Goal: Task Accomplishment & Management: Complete application form

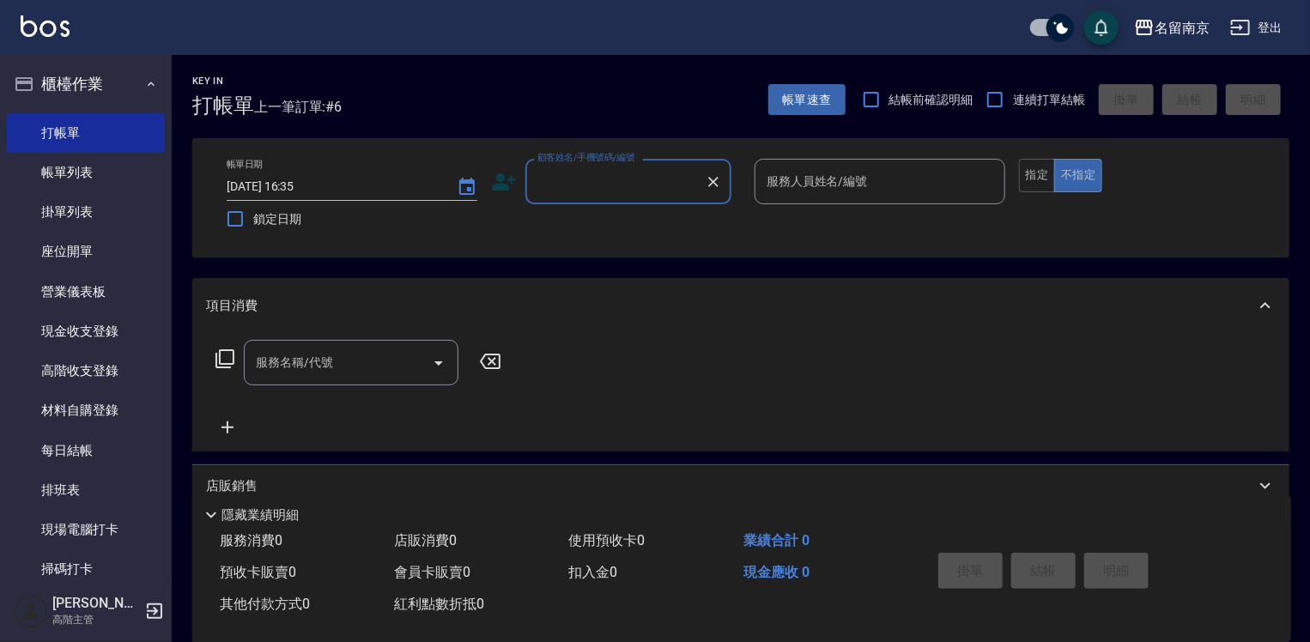
click at [596, 196] on input "顧客姓名/手機號碼/編號" at bounding box center [615, 182] width 165 height 30
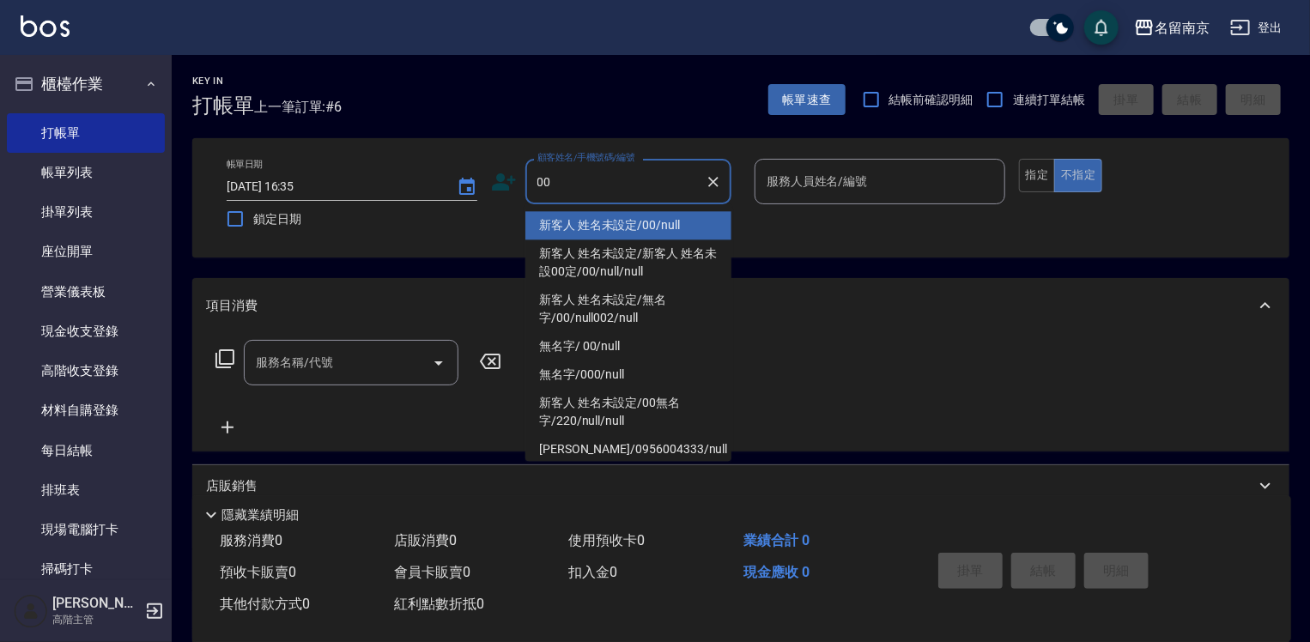
type input "新客人 姓名未設定/00/null"
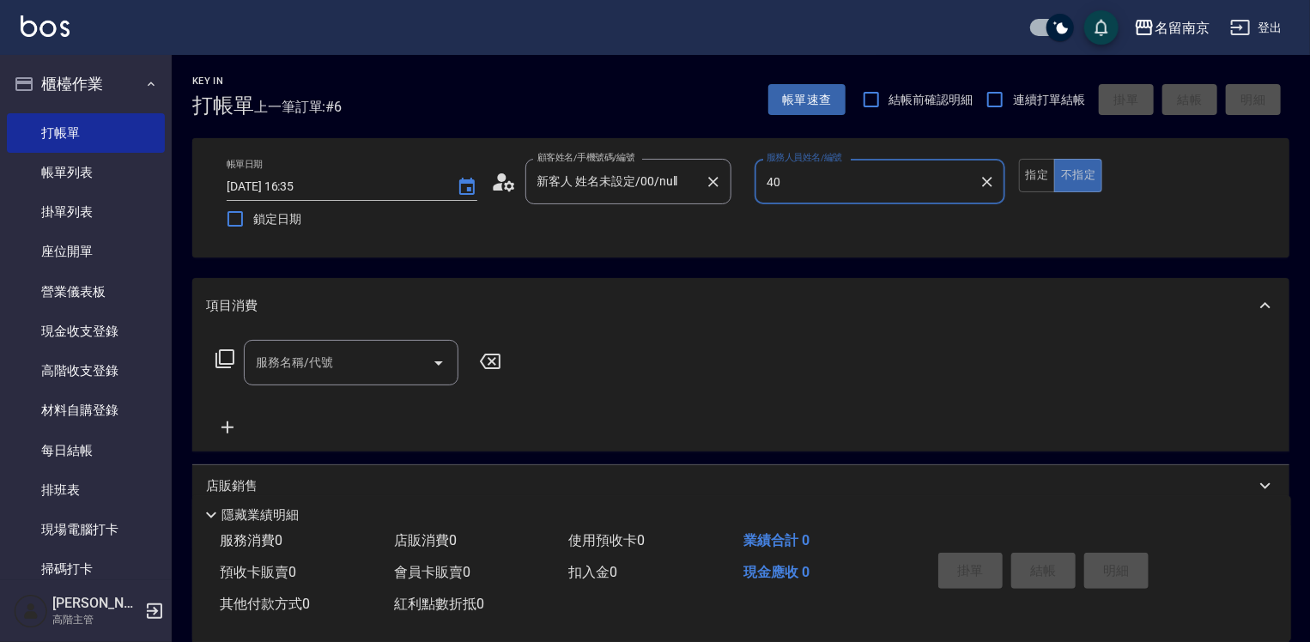
type input "0"
type input "[PERSON_NAME]-3"
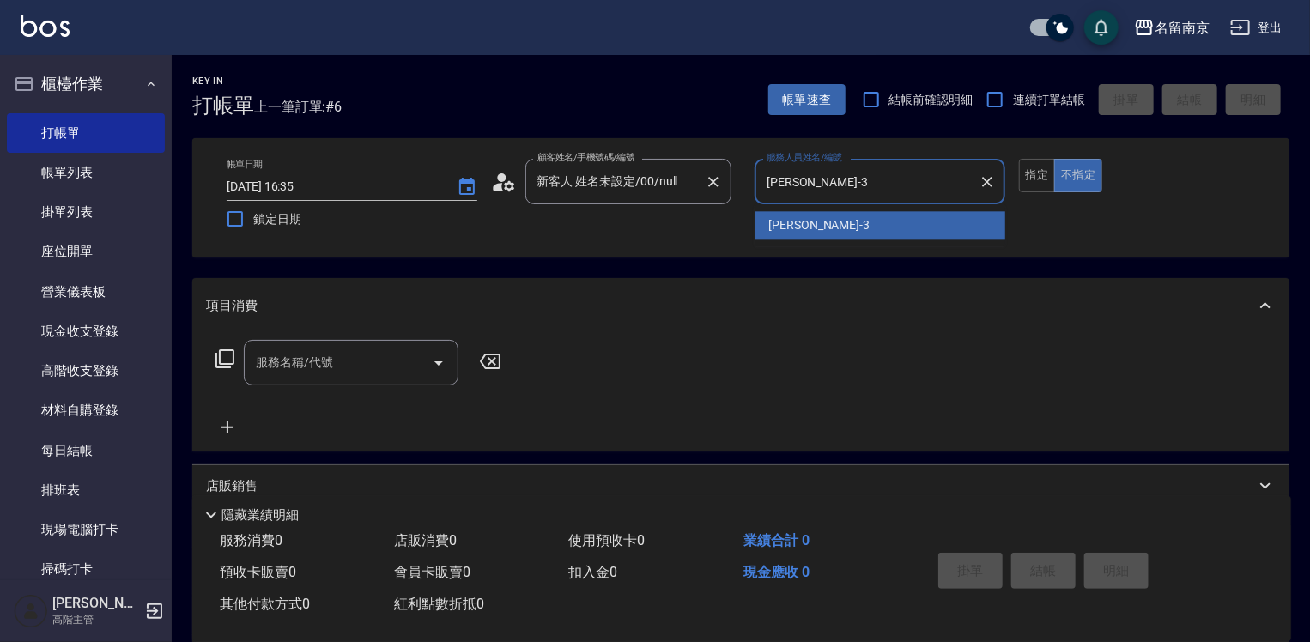
type button "false"
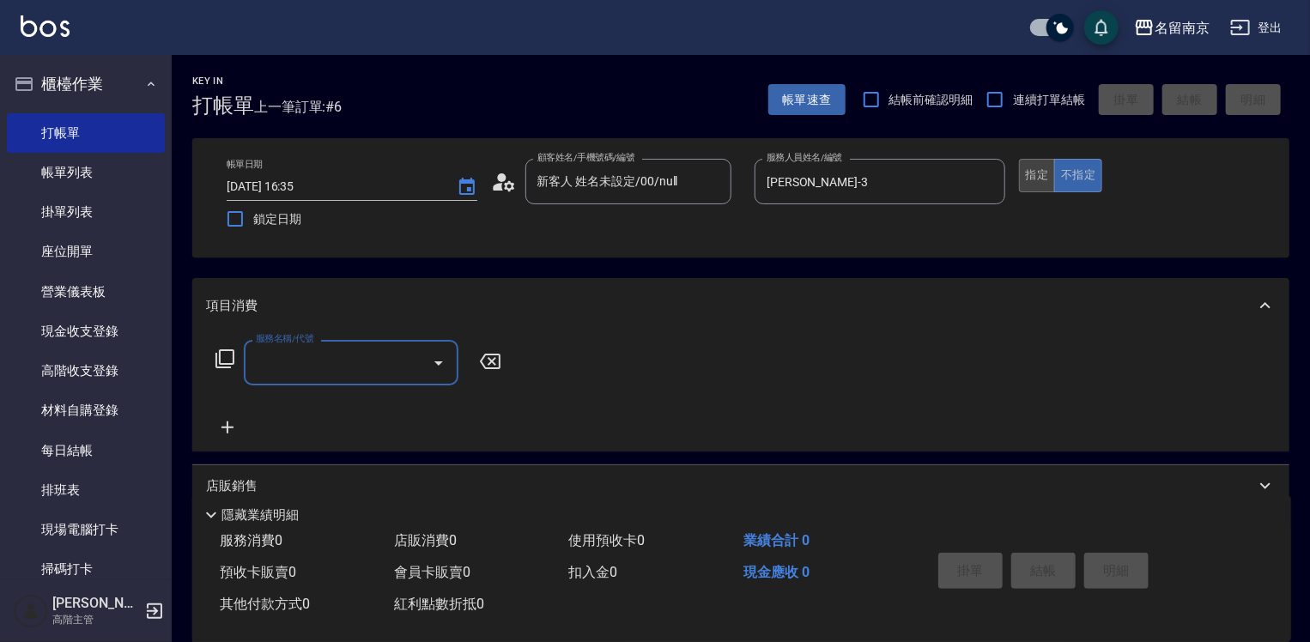
click at [1031, 179] on button "指定" at bounding box center [1037, 175] width 37 height 33
click at [341, 375] on input "服務名稱/代號" at bounding box center [338, 363] width 173 height 30
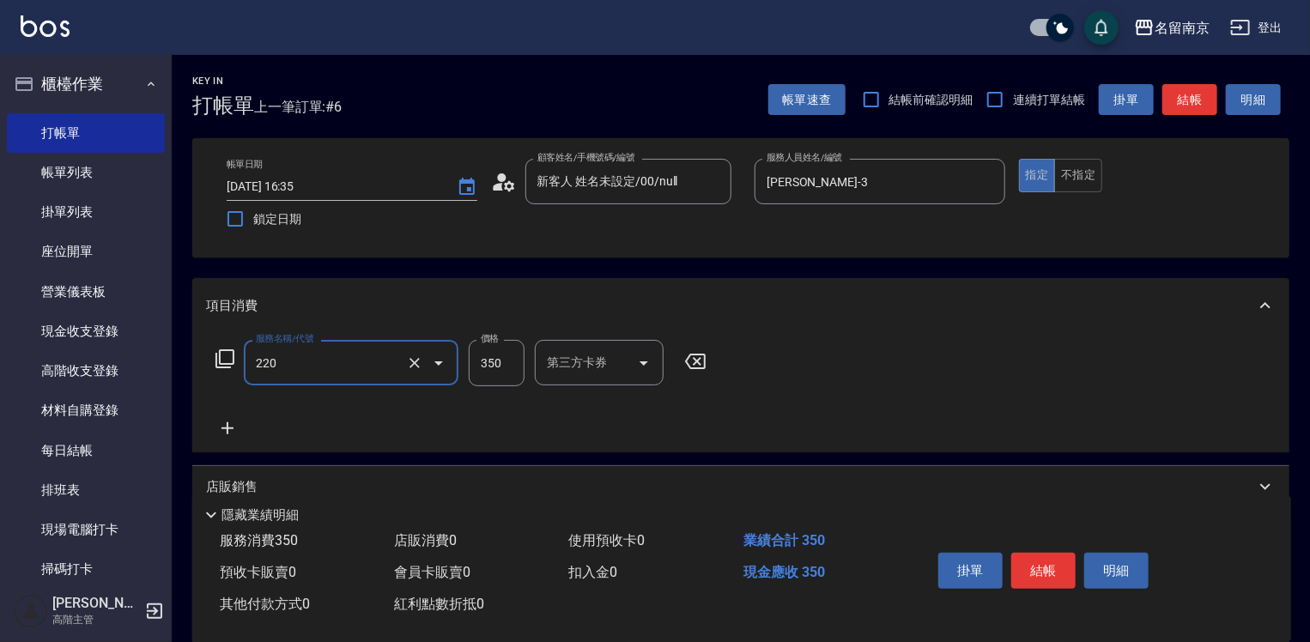
type input "洗髮(220)"
type input "350"
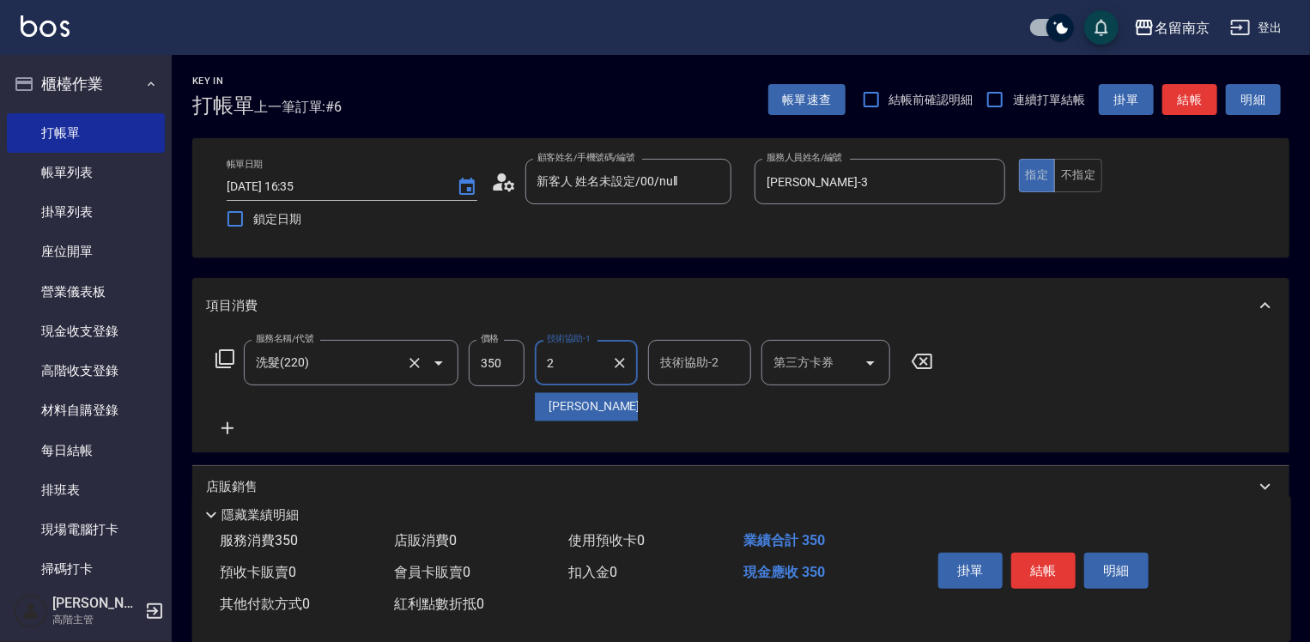
type input "[PERSON_NAME]-2"
click at [222, 430] on icon at bounding box center [227, 428] width 43 height 21
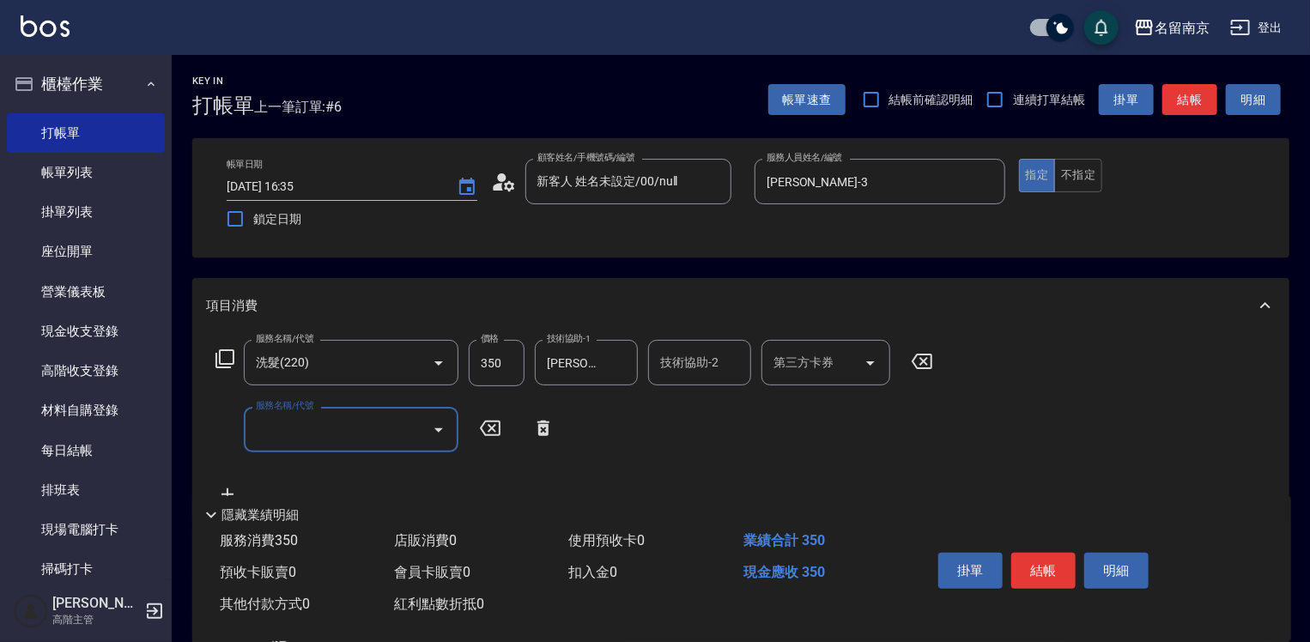
click at [319, 429] on input "服務名稱/代號" at bounding box center [338, 430] width 173 height 30
type input "染髮(1500)(501)"
type input "2500"
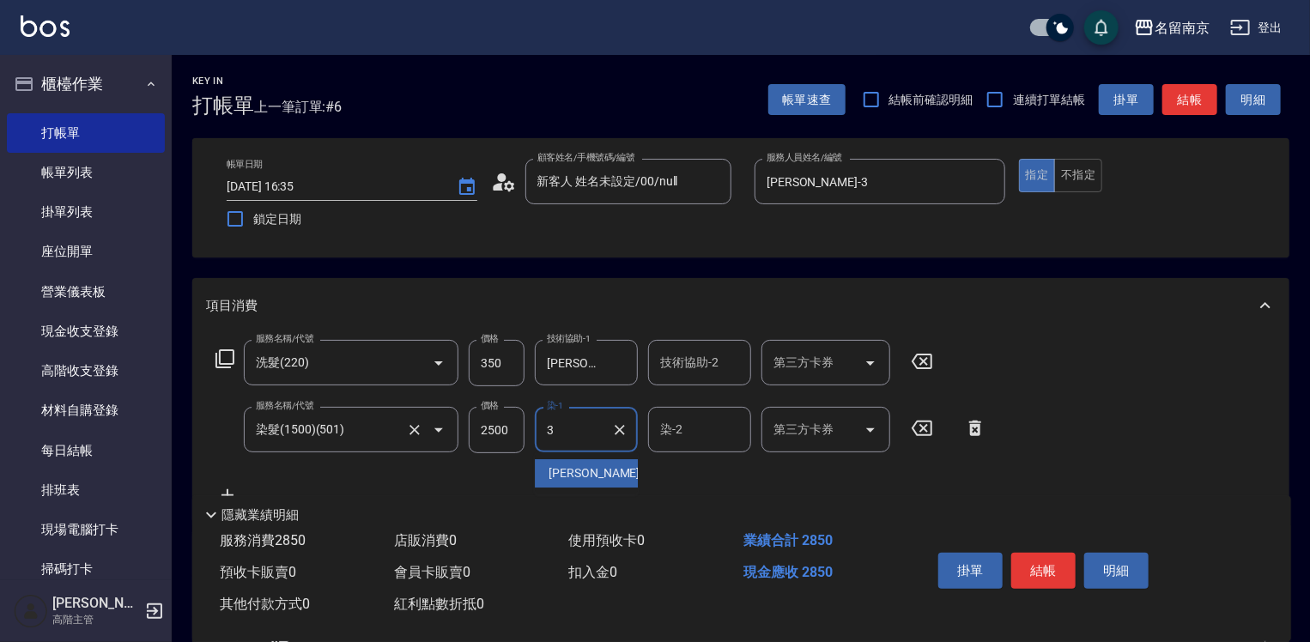
type input "[PERSON_NAME]-3"
click at [1037, 559] on button "結帳" at bounding box center [1044, 571] width 64 height 36
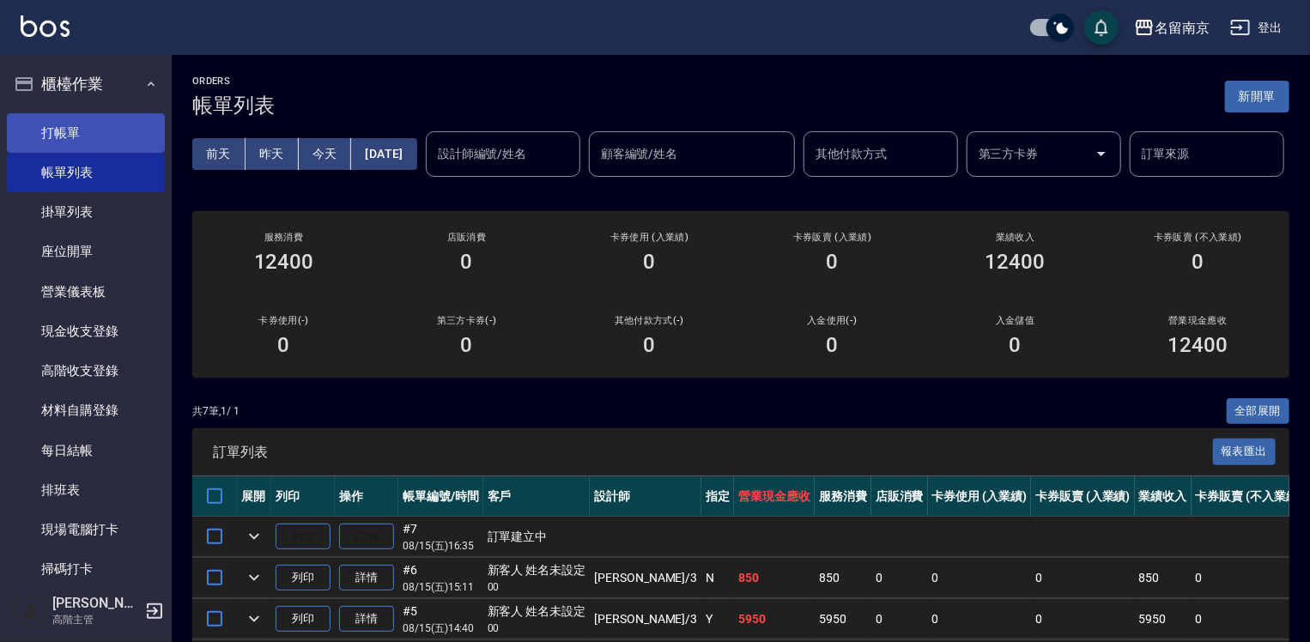
click at [45, 131] on link "打帳單" at bounding box center [86, 133] width 158 height 40
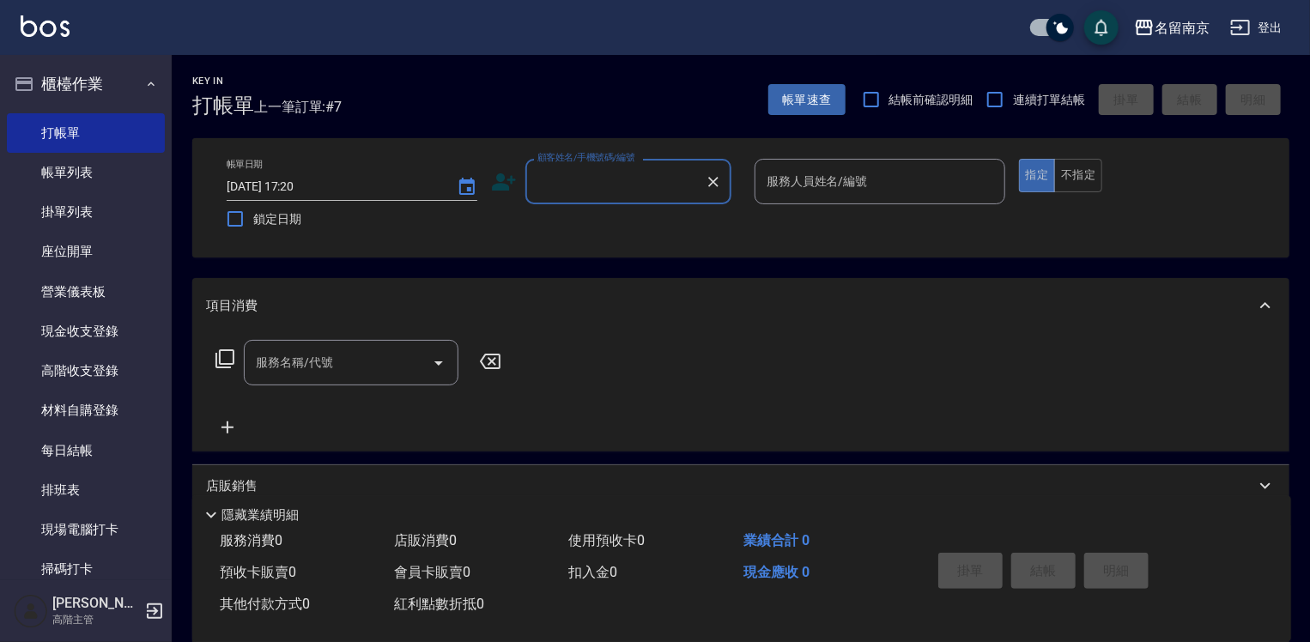
click at [634, 187] on input "顧客姓名/手機號碼/編號" at bounding box center [615, 182] width 165 height 30
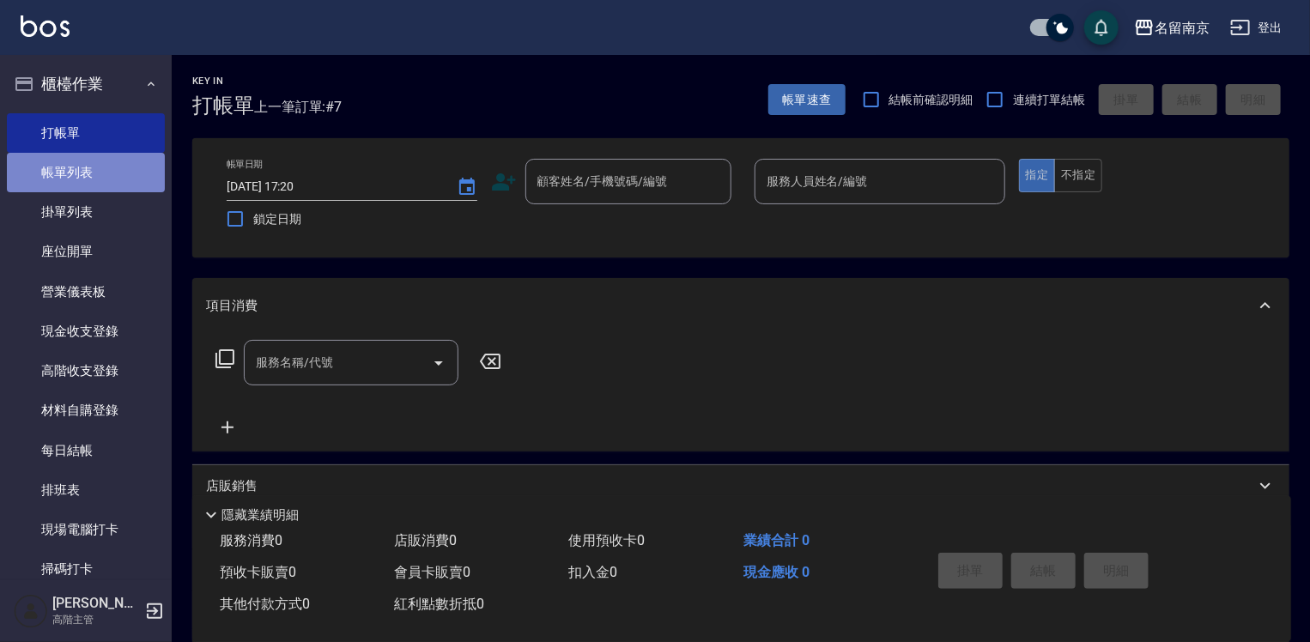
click at [86, 171] on link "帳單列表" at bounding box center [86, 173] width 158 height 40
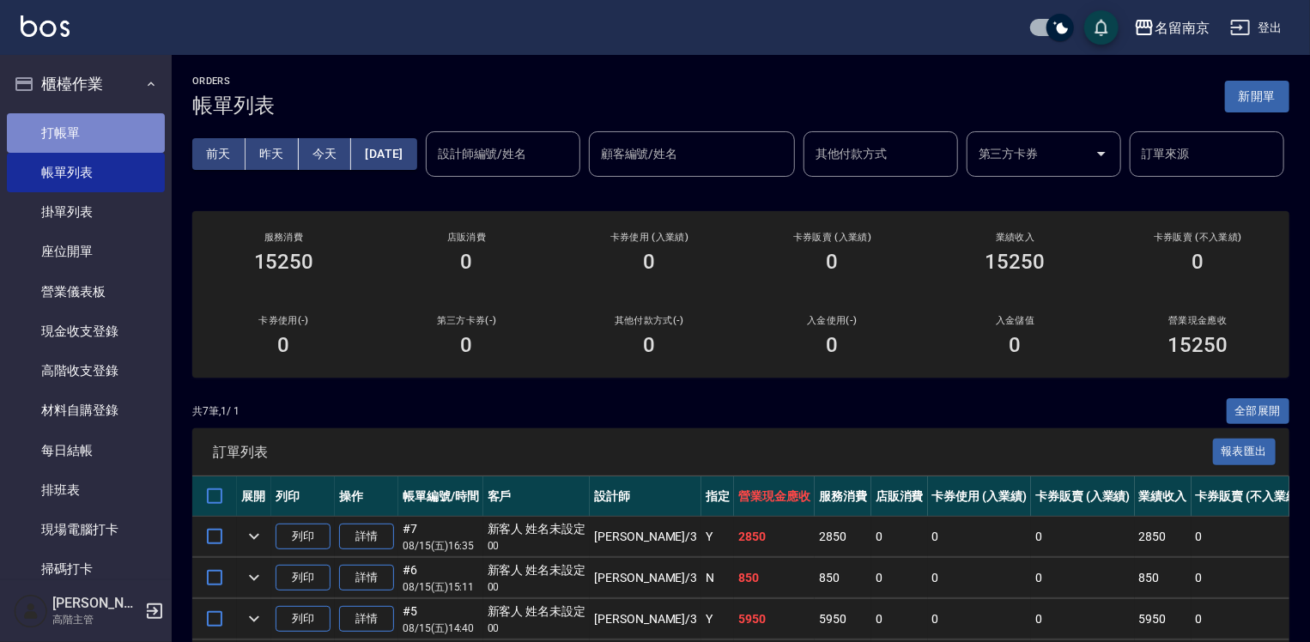
click at [100, 125] on link "打帳單" at bounding box center [86, 133] width 158 height 40
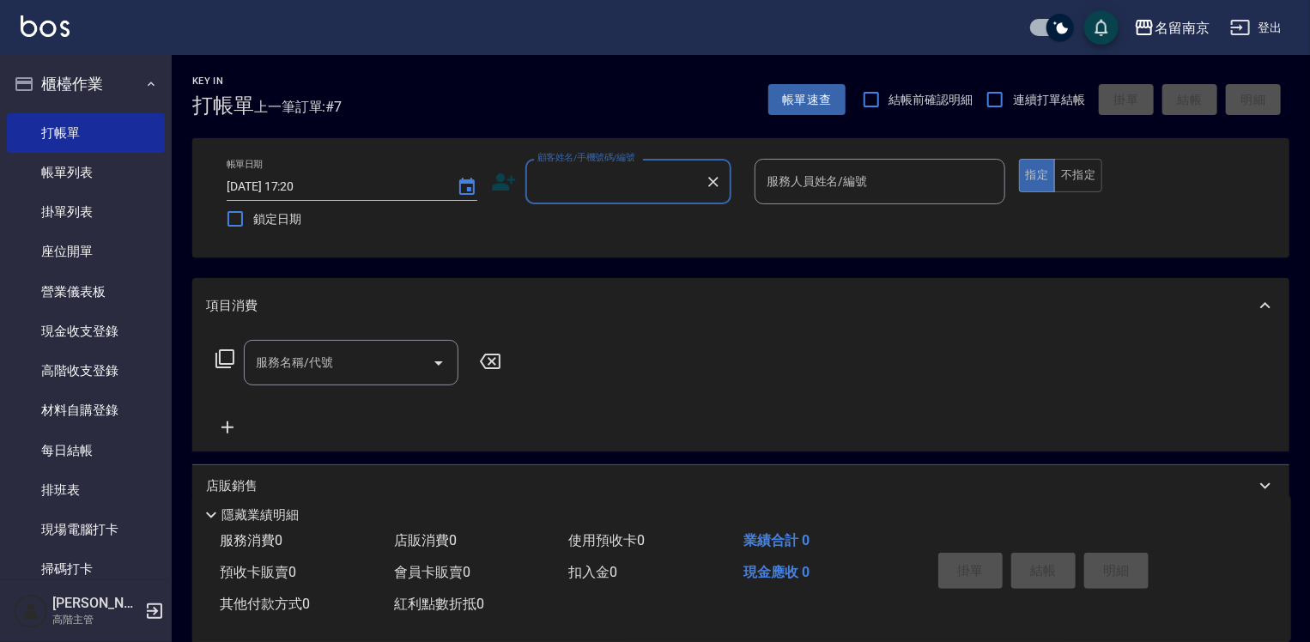
click at [618, 167] on input "顧客姓名/手機號碼/編號" at bounding box center [615, 182] width 165 height 30
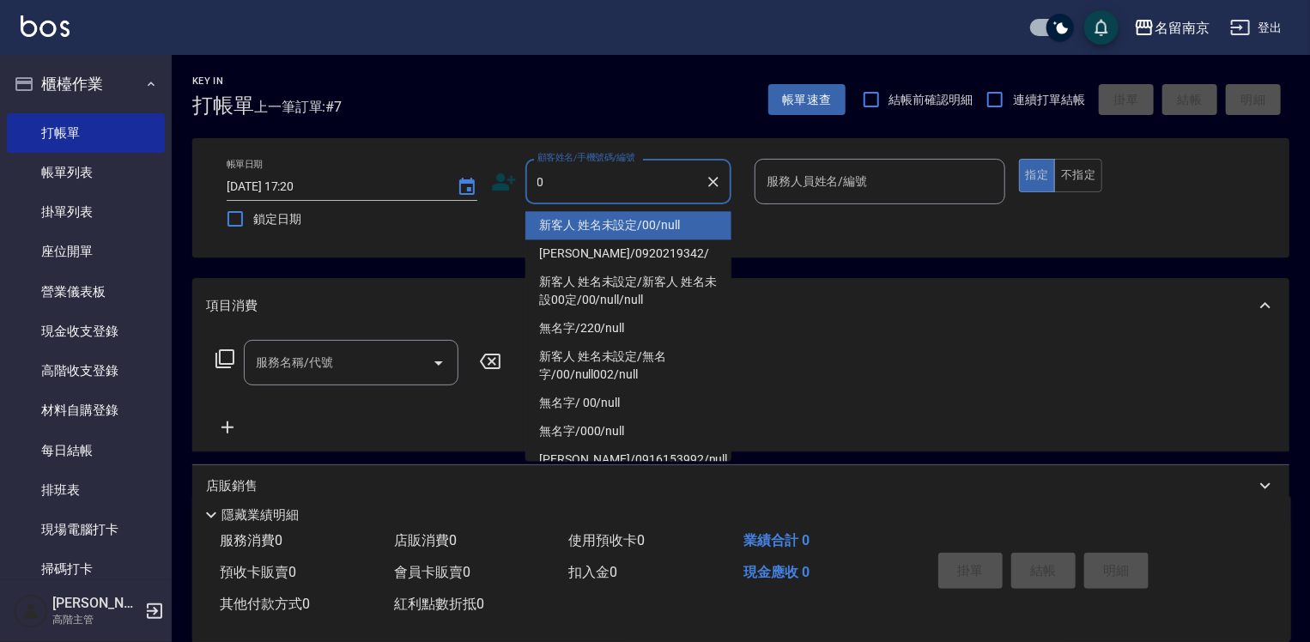
type input "新客人 姓名未設定/00/null"
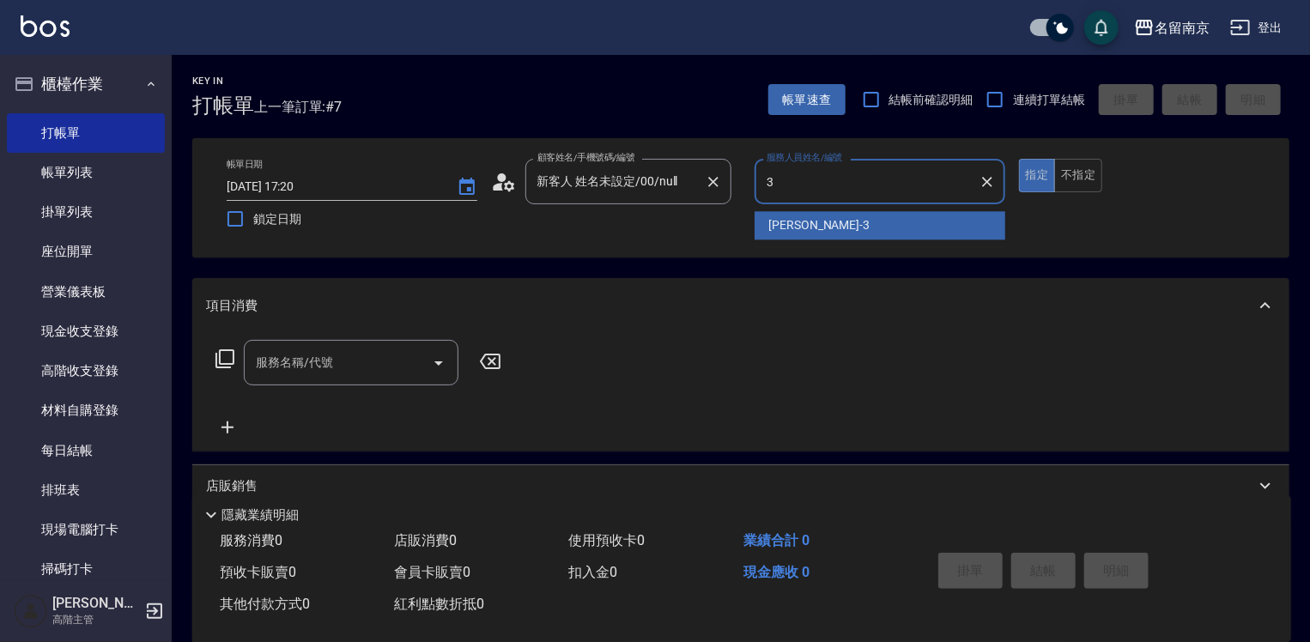
type input "[PERSON_NAME]-3"
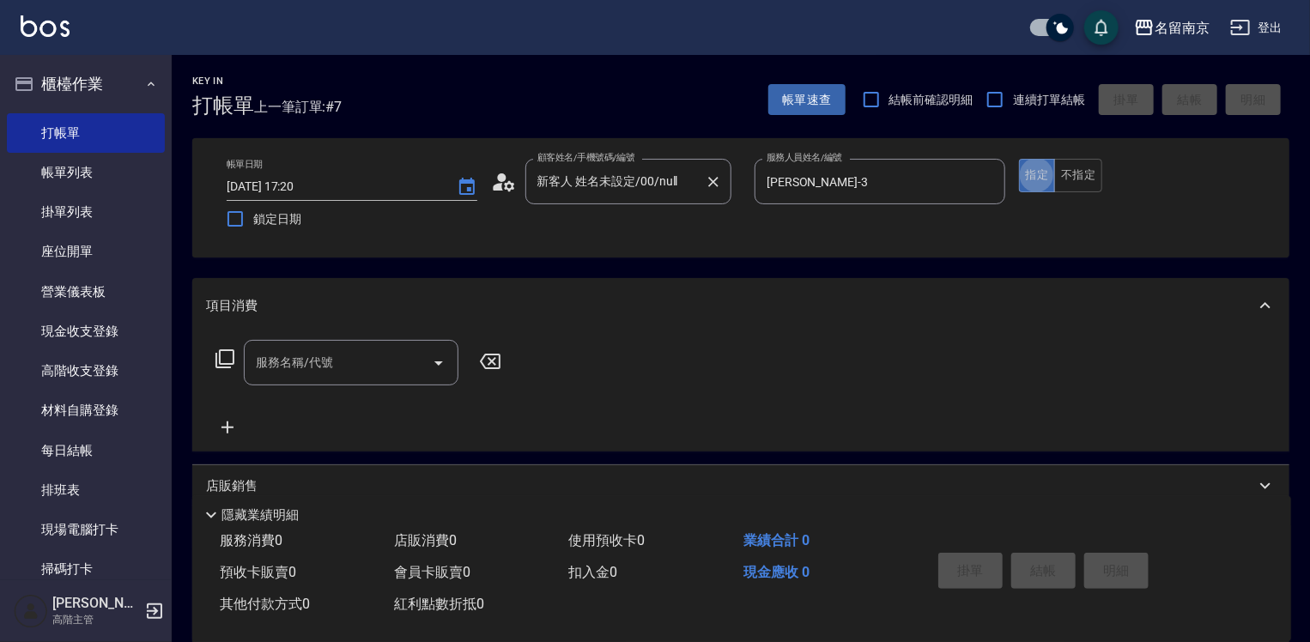
type button "true"
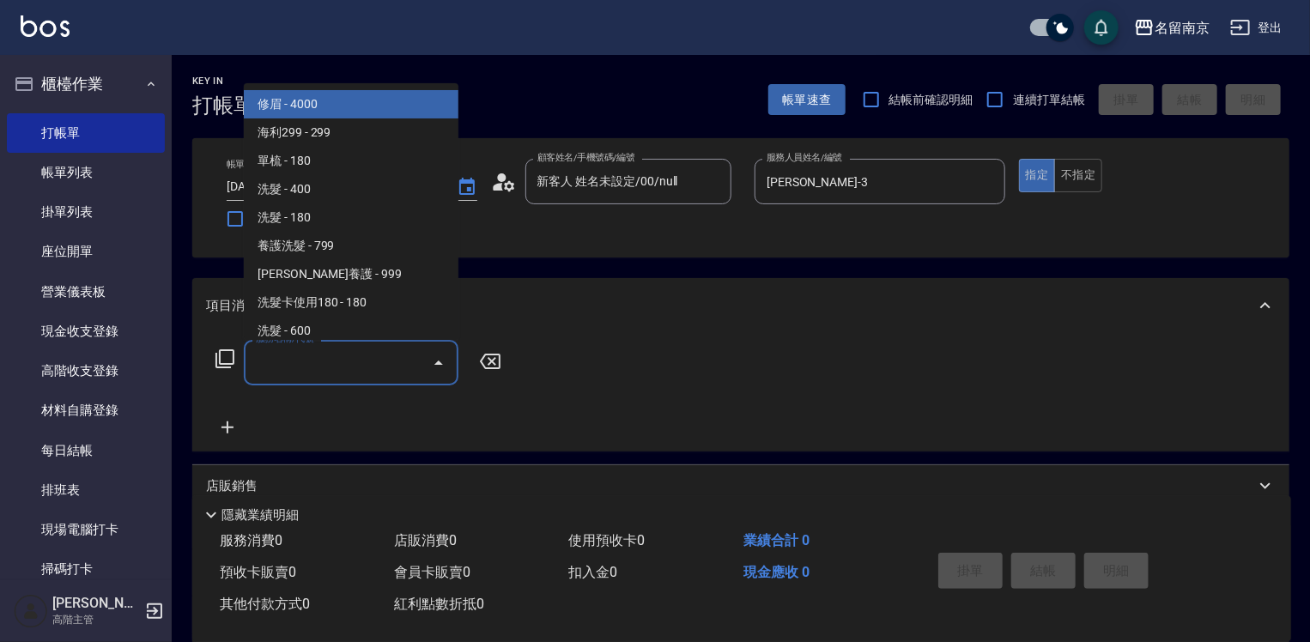
click at [371, 376] on input "服務名稱/代號" at bounding box center [338, 363] width 173 height 30
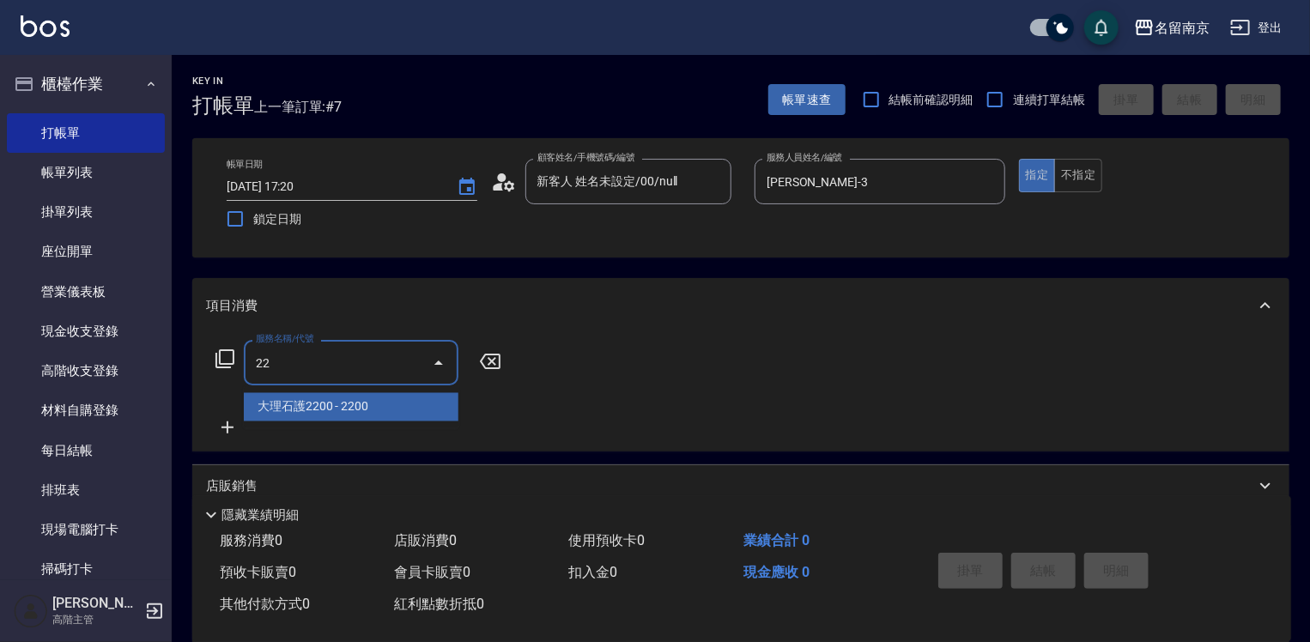
type input "2"
type input "剪髮(301)"
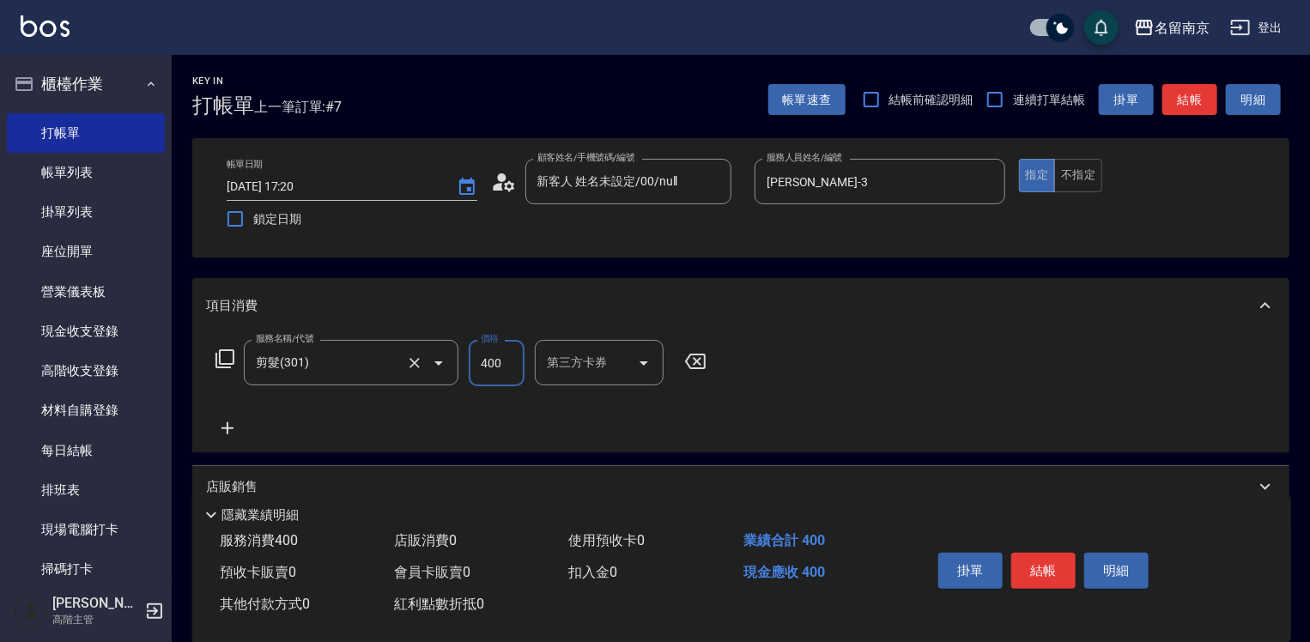
type input "400"
click at [1059, 568] on button "結帳" at bounding box center [1044, 571] width 64 height 36
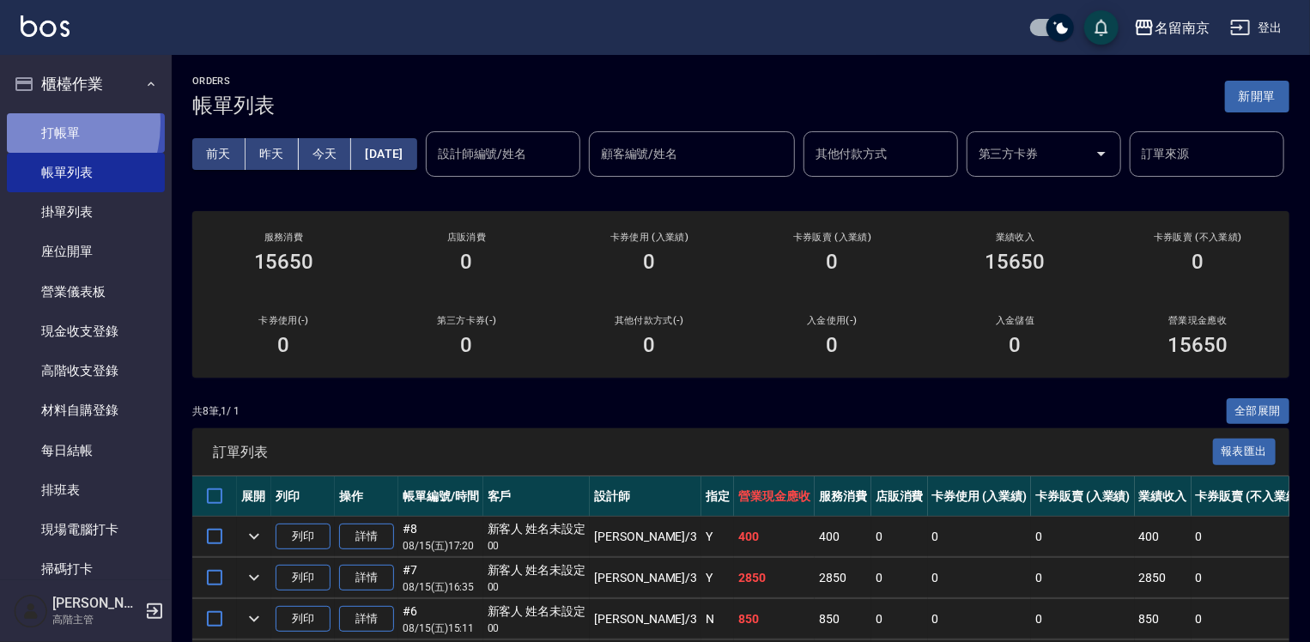
click at [32, 123] on link "打帳單" at bounding box center [86, 133] width 158 height 40
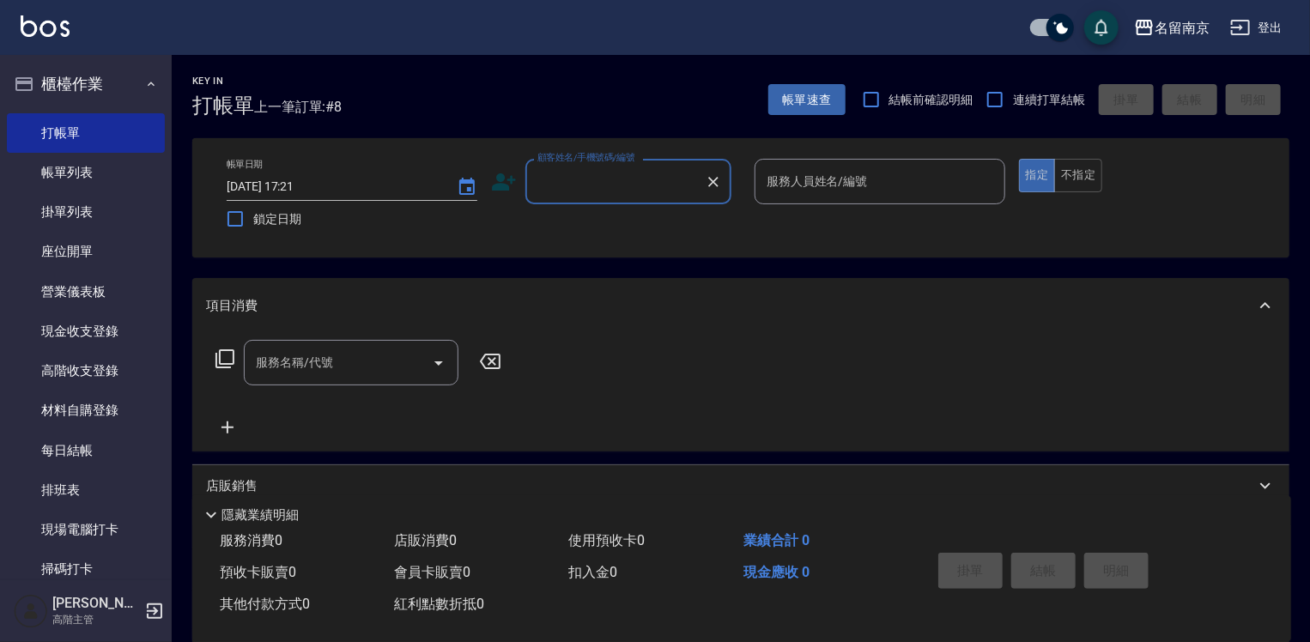
click at [594, 180] on input "顧客姓名/手機號碼/編號" at bounding box center [615, 182] width 165 height 30
type input "新客人 姓名未設定/00/null"
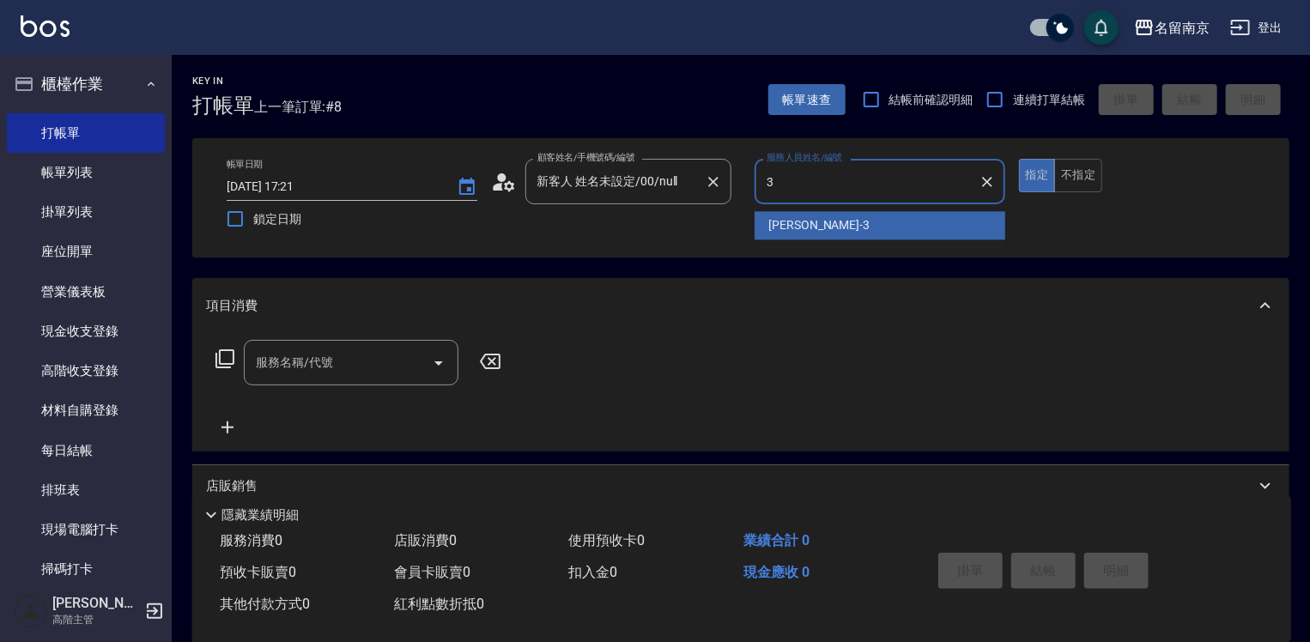
type input "[PERSON_NAME]-3"
type button "true"
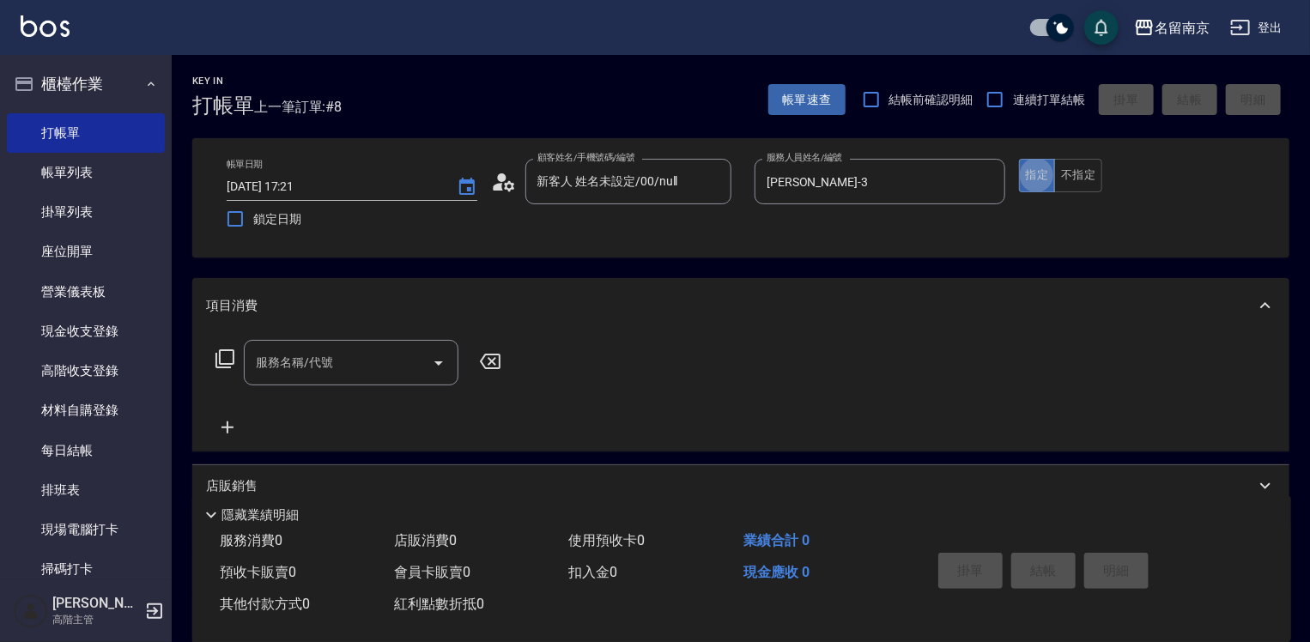
click at [313, 368] on input "服務名稱/代號" at bounding box center [338, 363] width 173 height 30
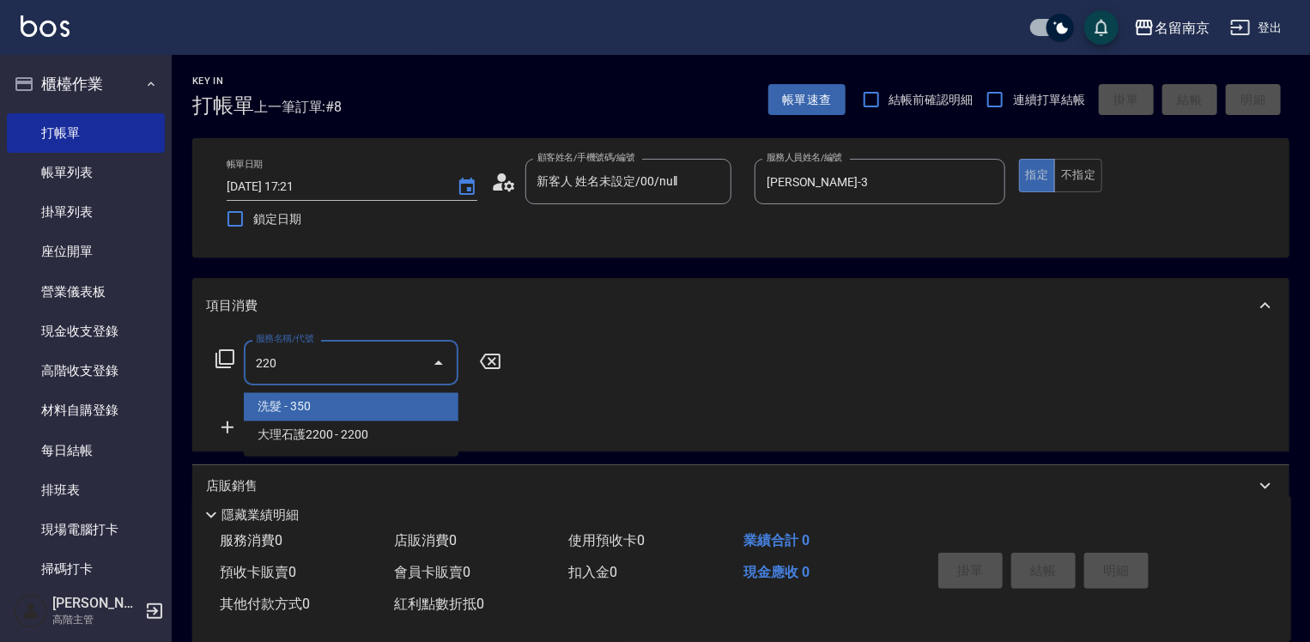
type input "洗髮(220)"
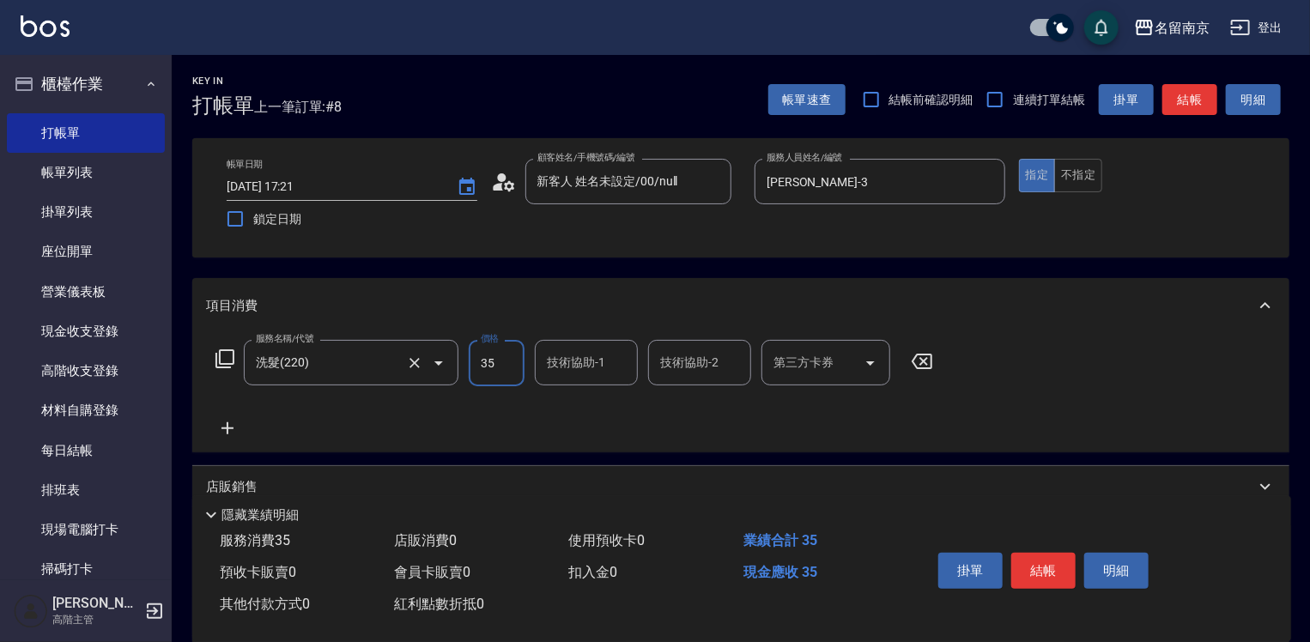
type input "350"
type input "36"
click at [569, 356] on input "技術協助-1" at bounding box center [587, 363] width 88 height 30
type input "[PERSON_NAME]-3"
click at [230, 429] on icon at bounding box center [228, 429] width 12 height 12
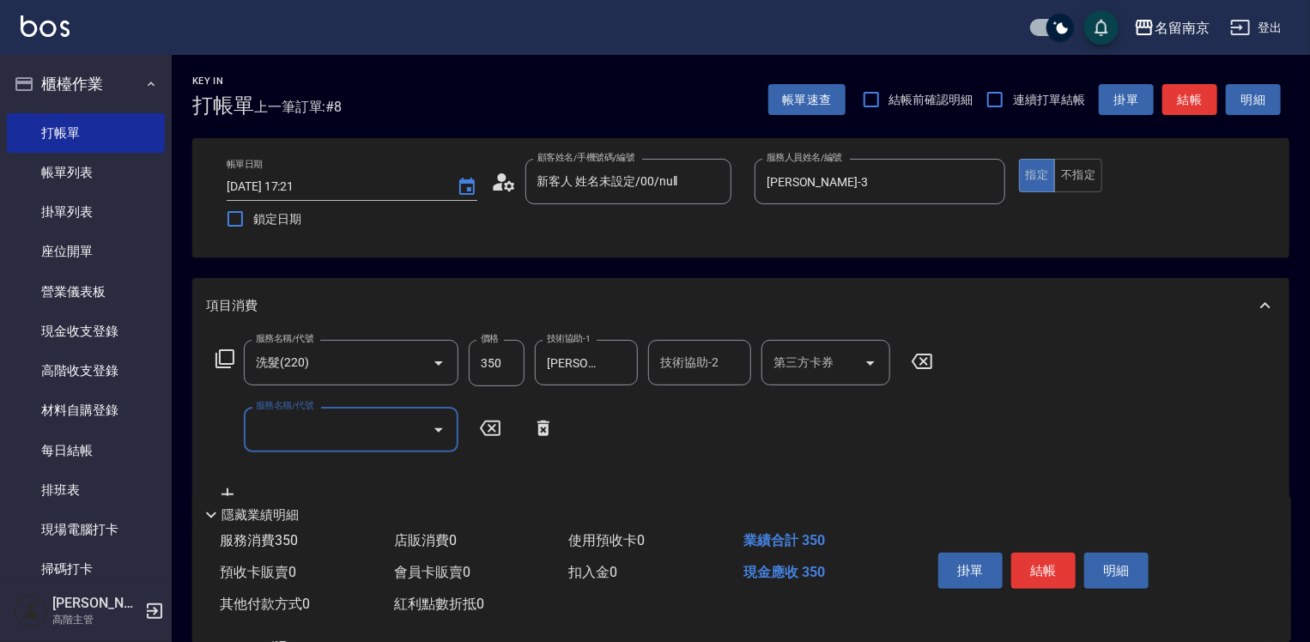
click at [311, 436] on input "服務名稱/代號" at bounding box center [338, 430] width 173 height 30
type input "剪髮(301)"
type input "400"
click at [1046, 574] on button "結帳" at bounding box center [1044, 571] width 64 height 36
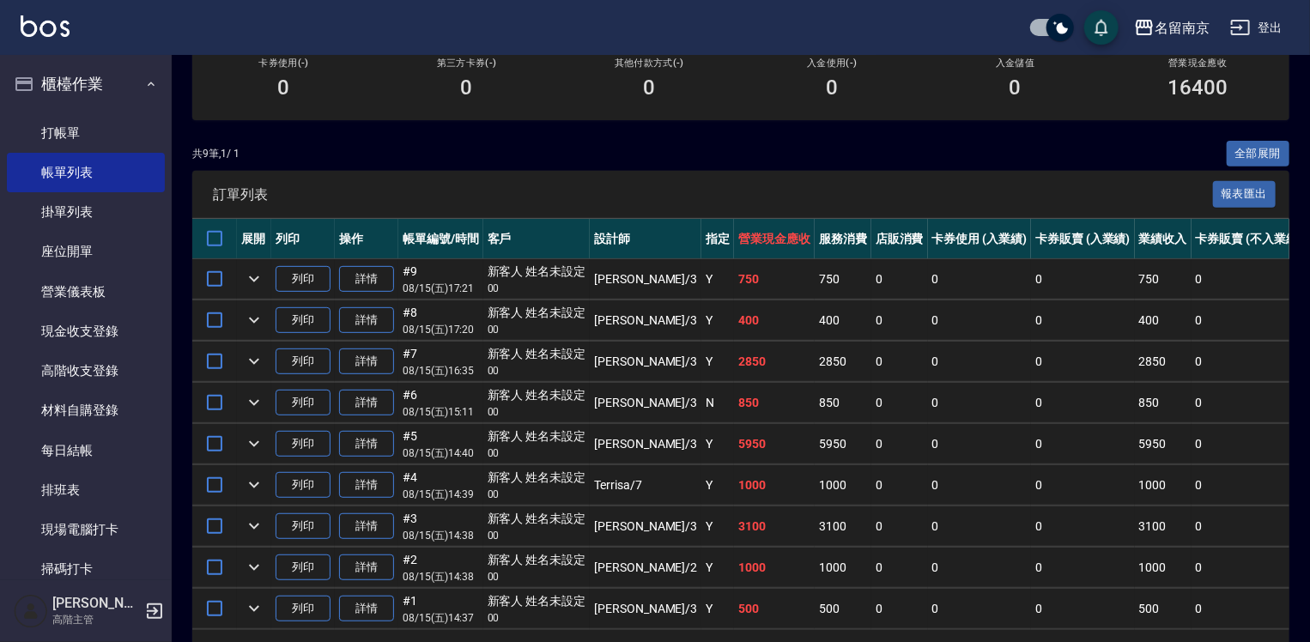
scroll to position [344, 0]
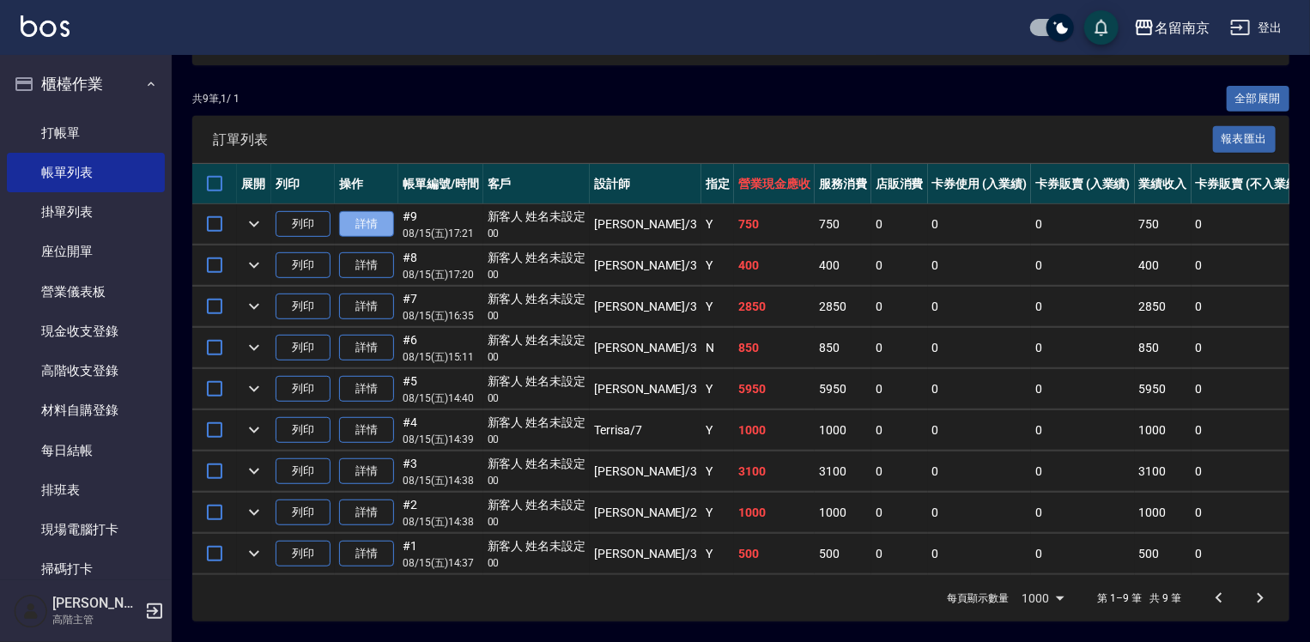
click at [368, 238] on link "詳情" at bounding box center [366, 224] width 55 height 27
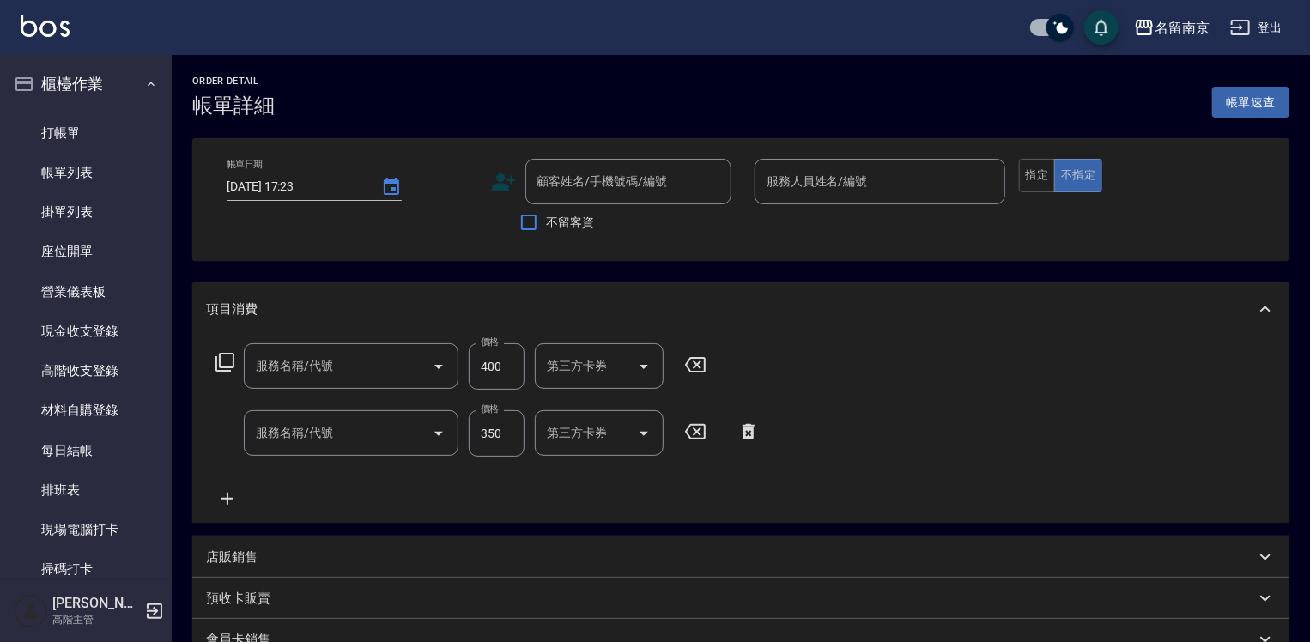
type input "[DATE] 17:21"
type input "[PERSON_NAME]-3"
type input "剪髮(301)"
type input "洗髮(220)"
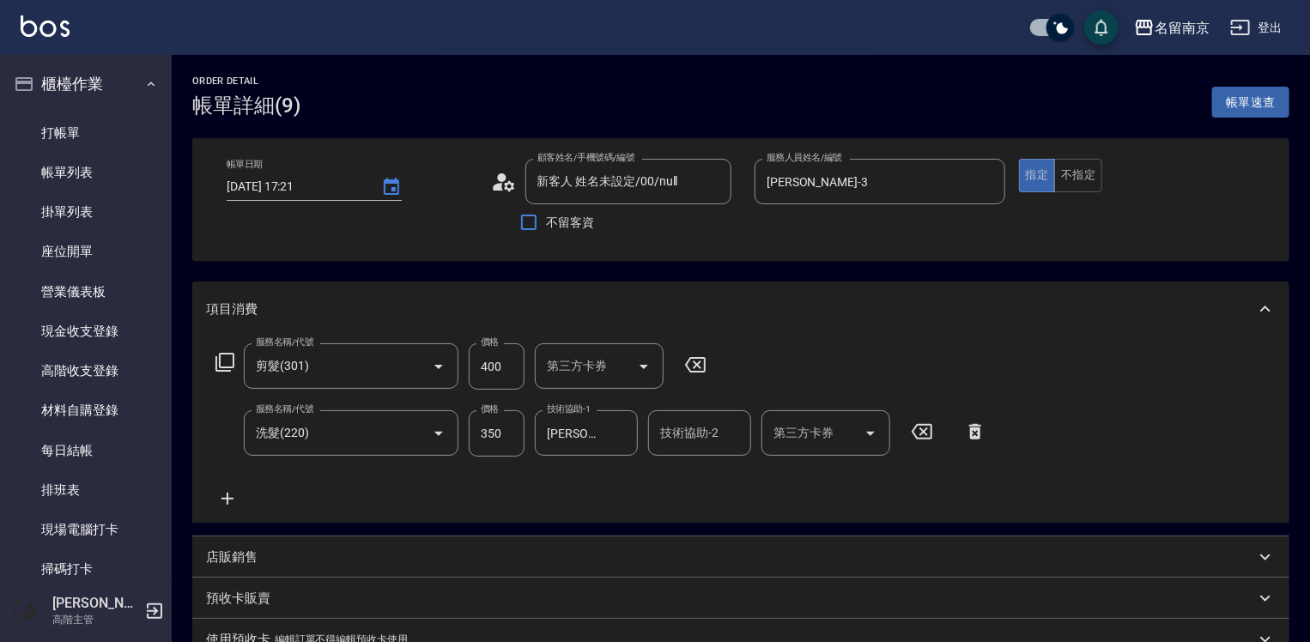
type input "新客人 姓名未設定/00/null"
click at [113, 156] on link "帳單列表" at bounding box center [86, 173] width 158 height 40
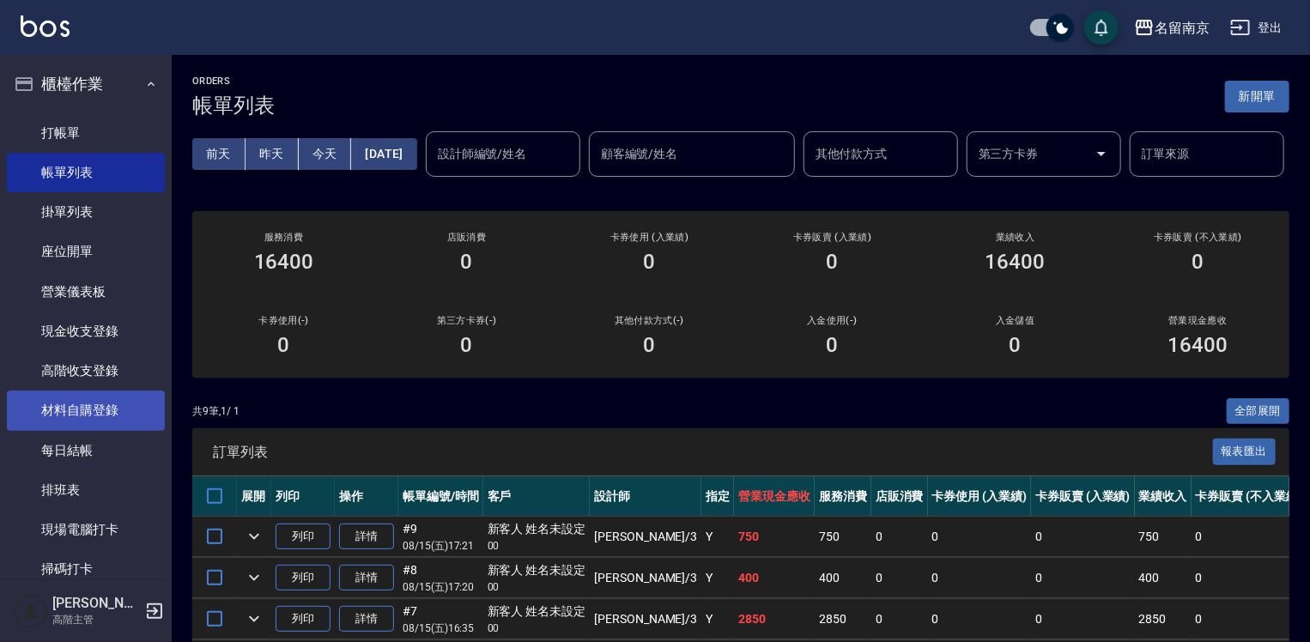
scroll to position [258, 0]
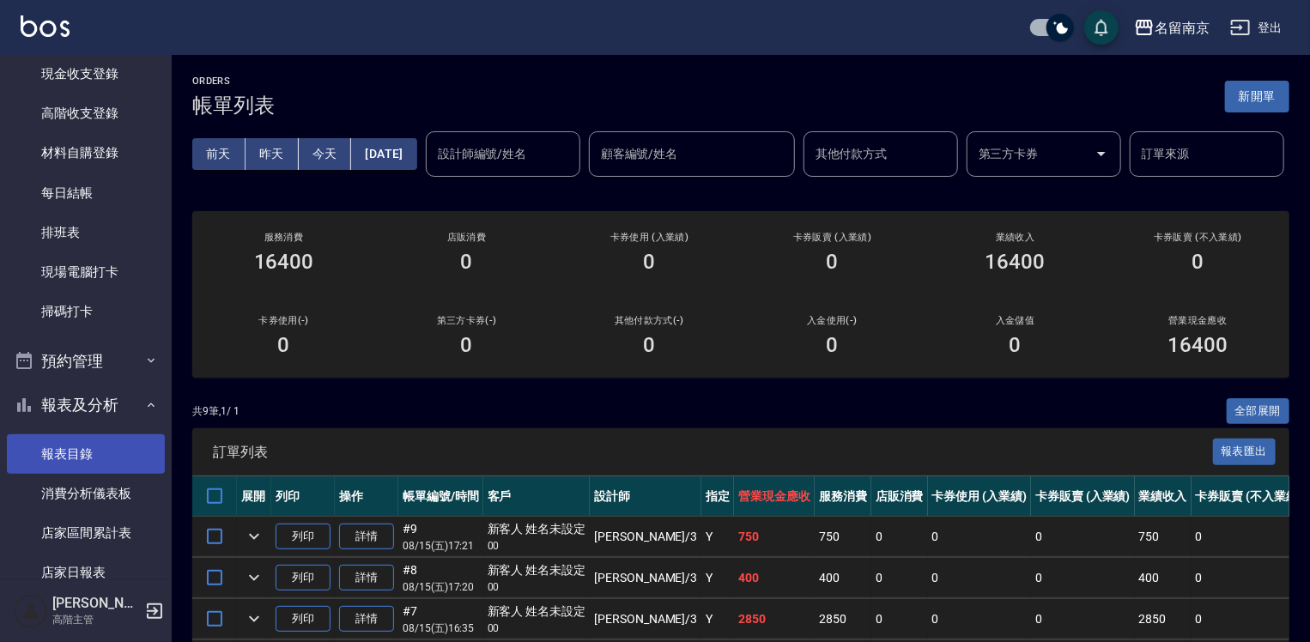
click at [76, 449] on link "報表目錄" at bounding box center [86, 455] width 158 height 40
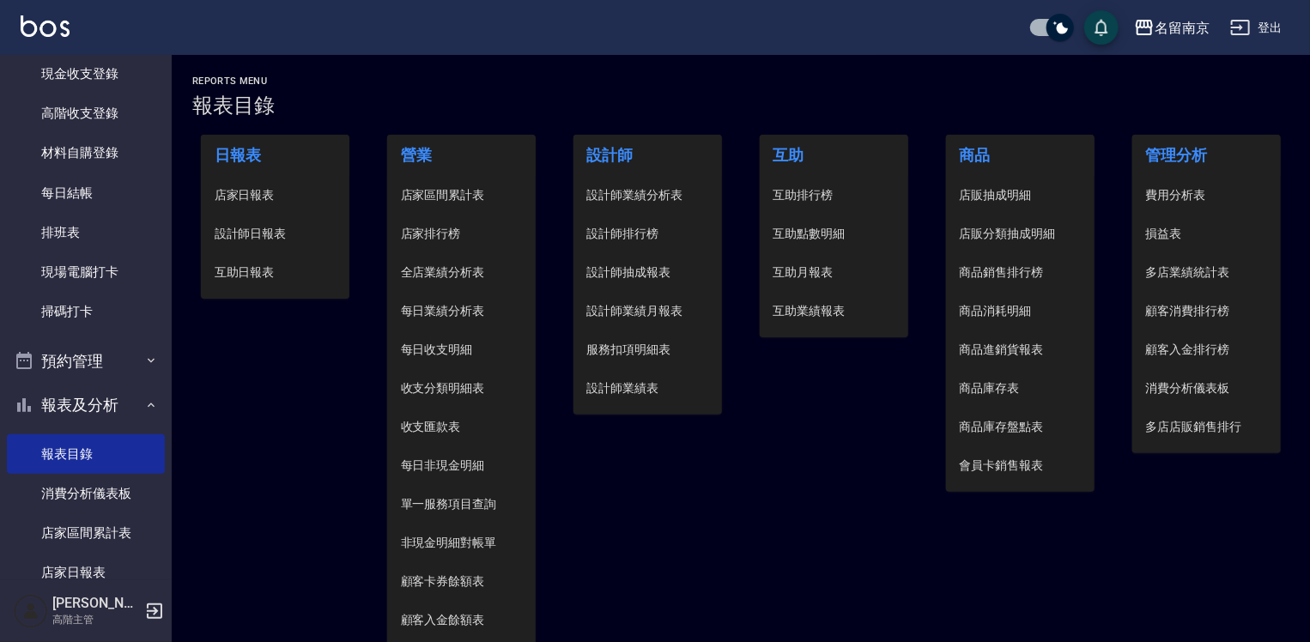
click at [282, 236] on span "設計師日報表" at bounding box center [276, 234] width 122 height 18
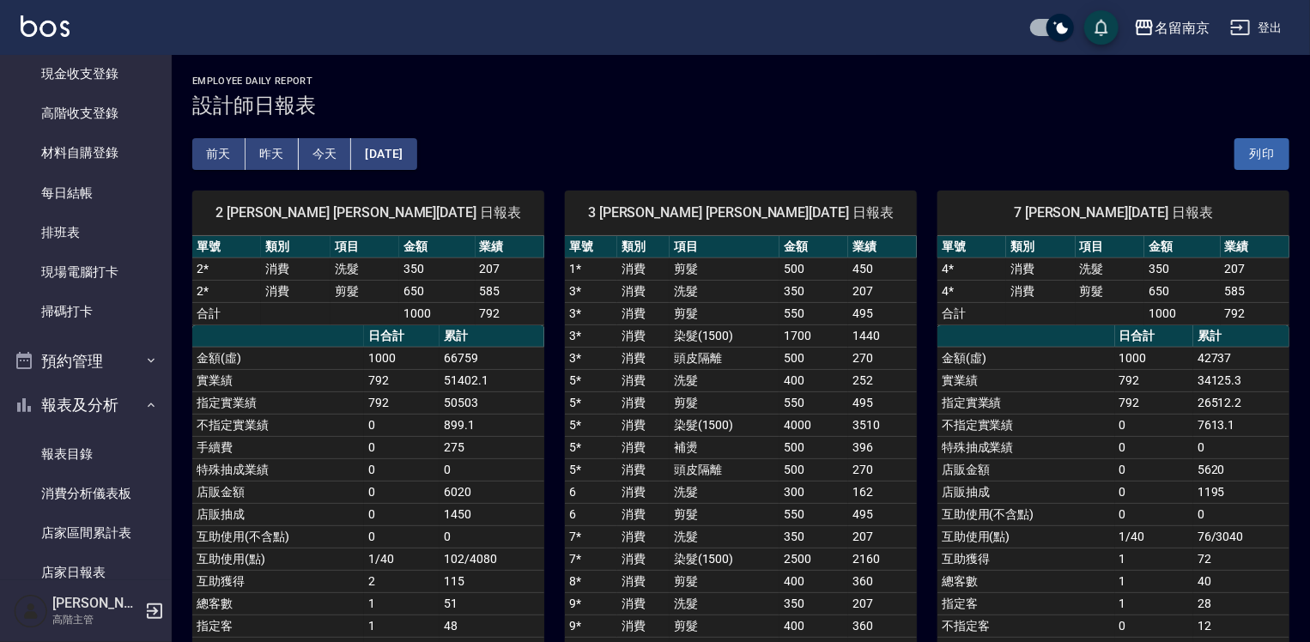
scroll to position [86, 0]
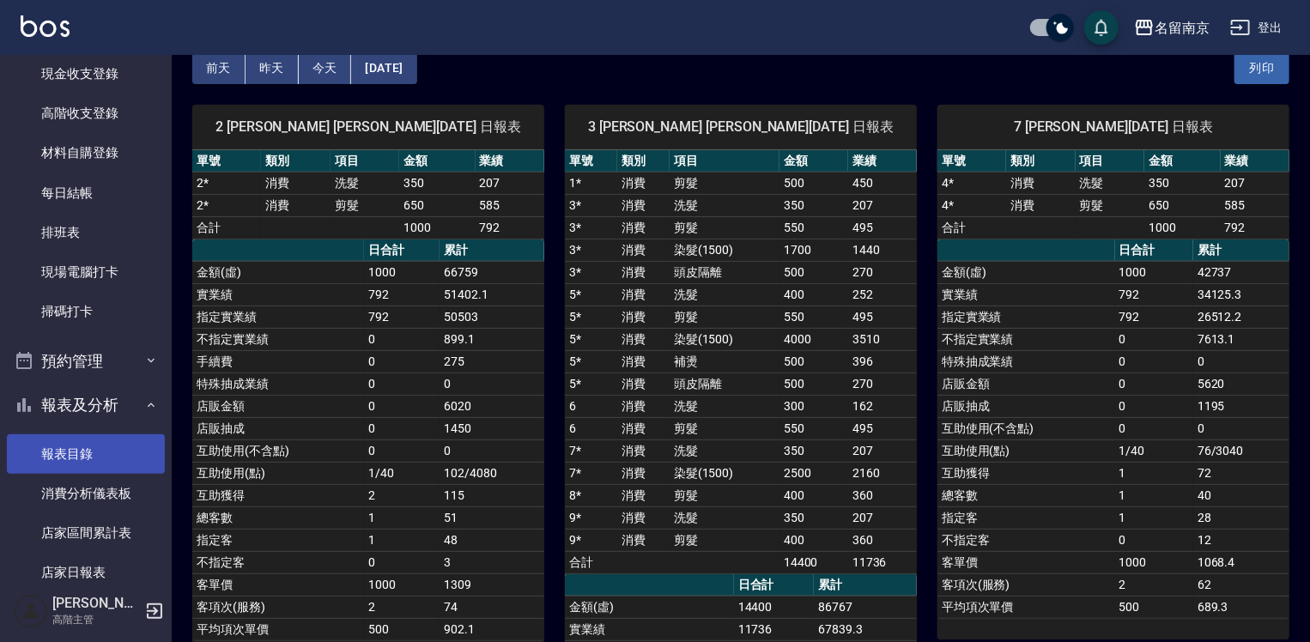
click at [106, 450] on link "報表目錄" at bounding box center [86, 455] width 158 height 40
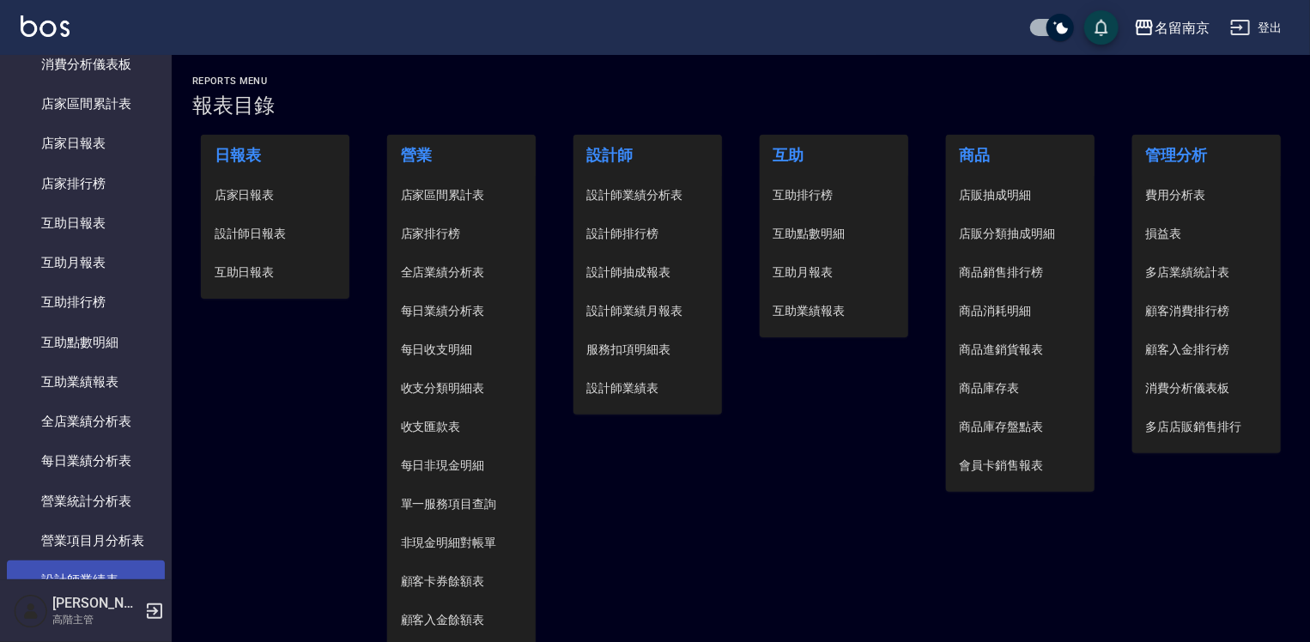
scroll to position [773, 0]
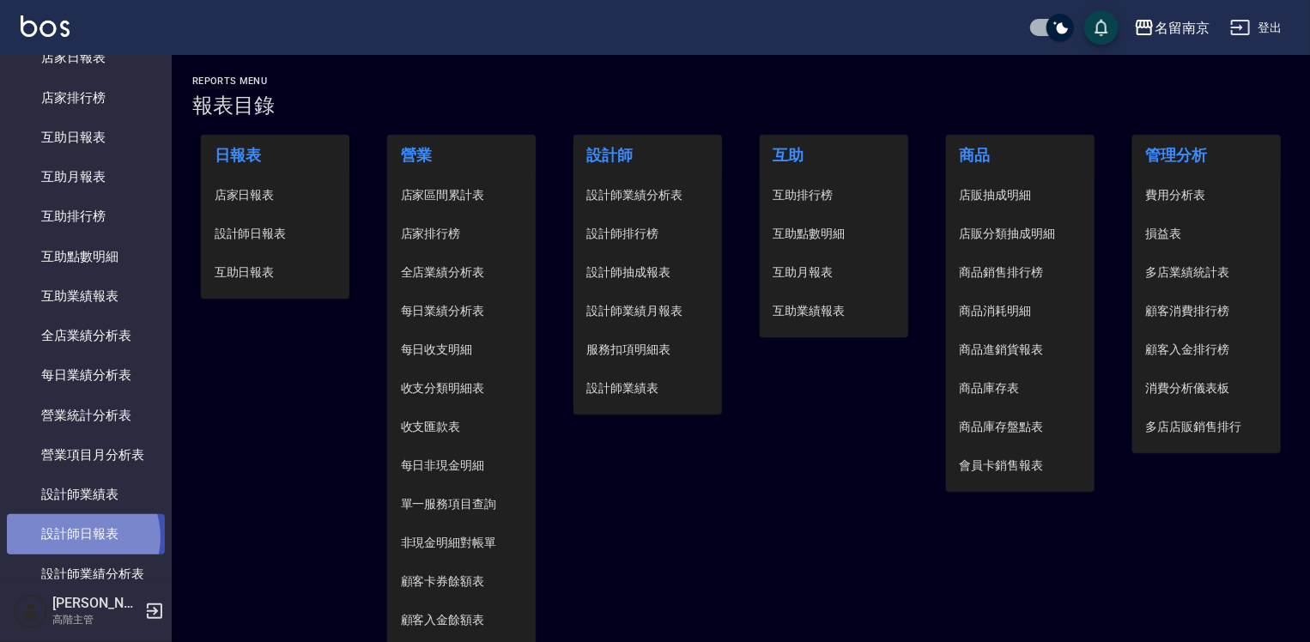
click at [77, 538] on link "設計師日報表" at bounding box center [86, 534] width 158 height 40
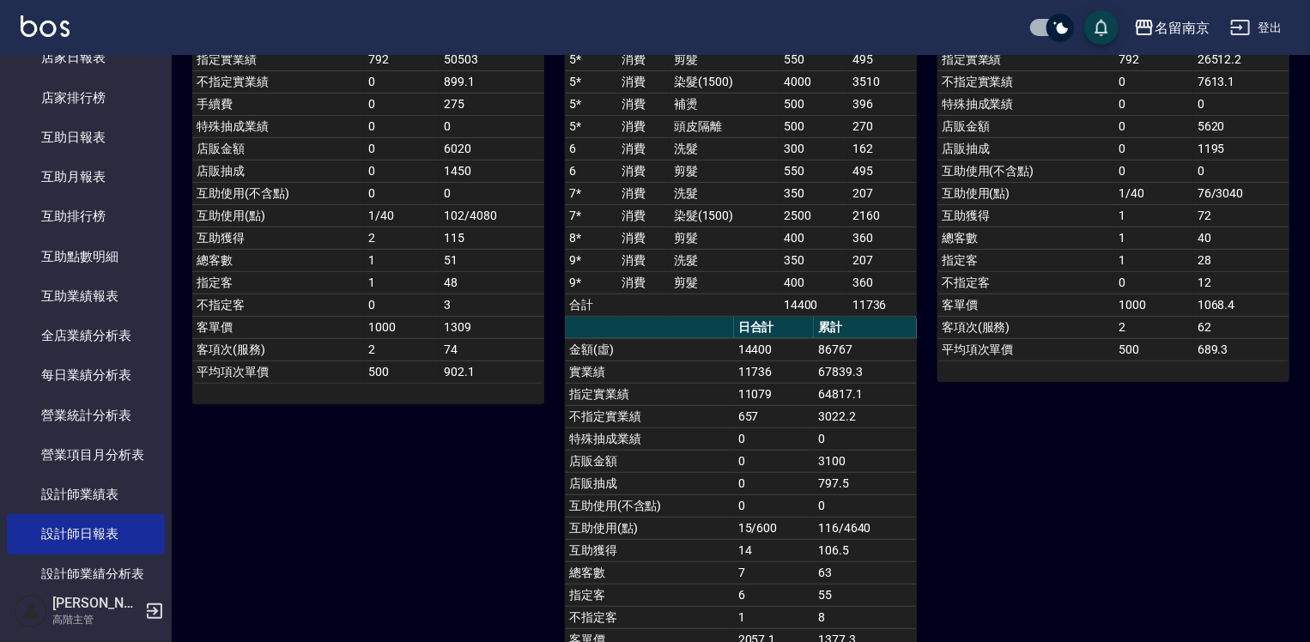
scroll to position [429, 0]
